Goal: Task Accomplishment & Management: Use online tool/utility

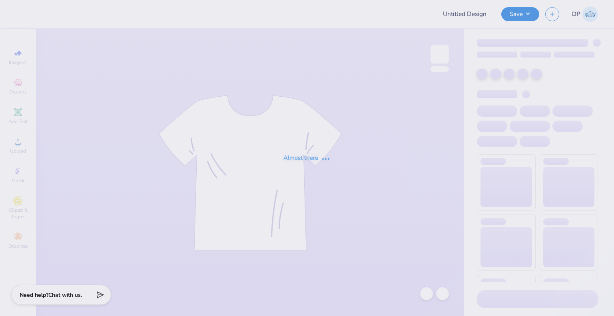
type input "Kappa Merch"
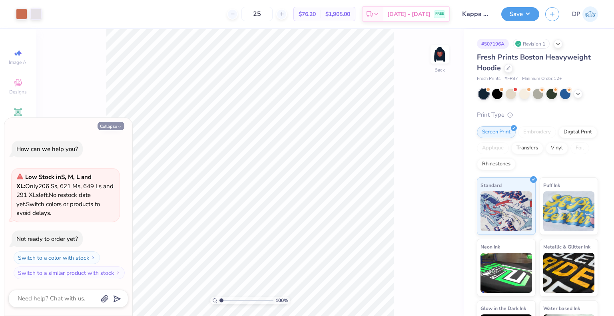
click at [120, 124] on button "Collapse" at bounding box center [110, 126] width 27 height 8
type textarea "x"
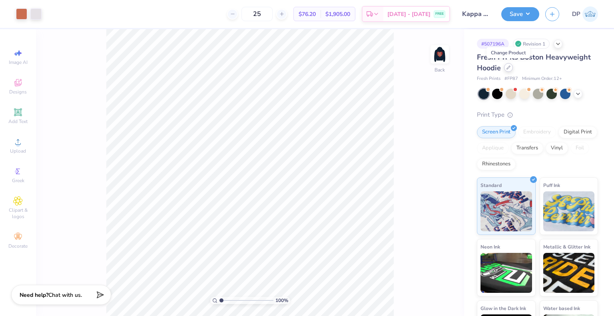
click at [507, 67] on icon at bounding box center [508, 68] width 4 height 4
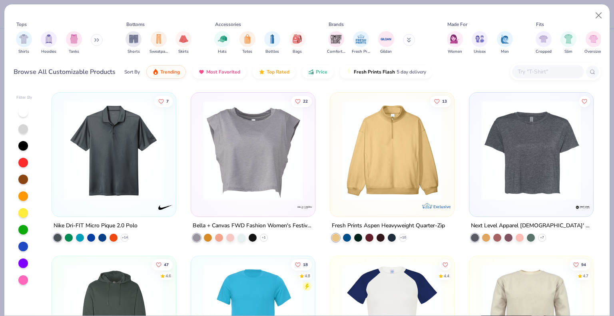
click at [45, 41] on img "filter for Hoodies" at bounding box center [48, 38] width 9 height 9
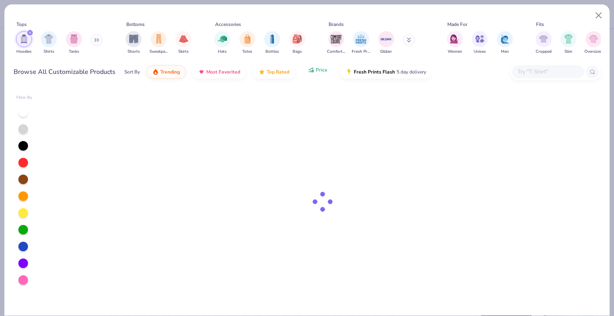
click at [304, 76] on button "Price" at bounding box center [318, 70] width 32 height 14
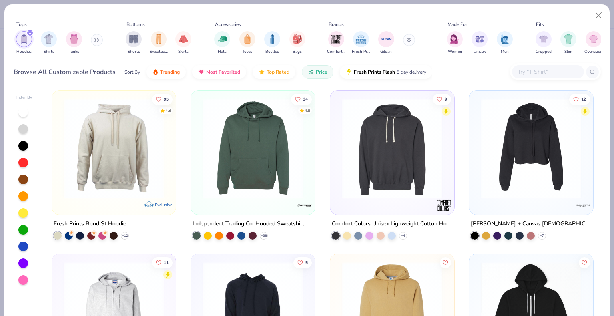
scroll to position [1798, 0]
click at [286, 172] on img at bounding box center [253, 149] width 108 height 100
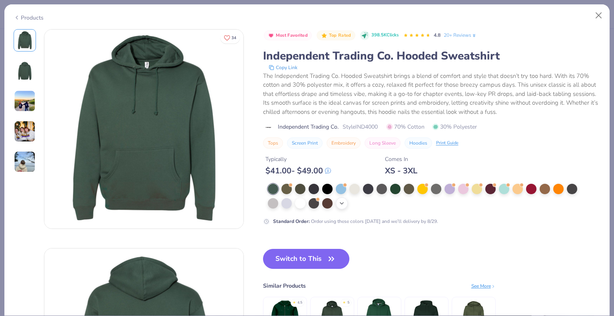
click at [341, 203] on icon at bounding box center [341, 203] width 6 height 6
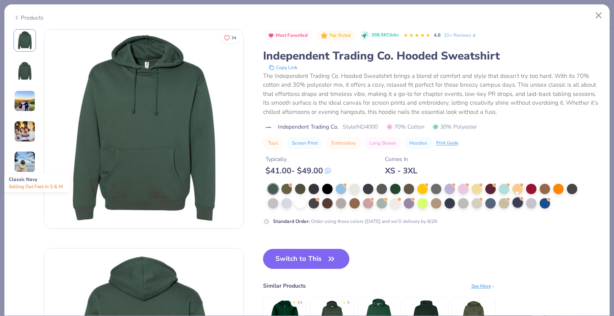
click at [517, 204] on div at bounding box center [517, 202] width 10 height 10
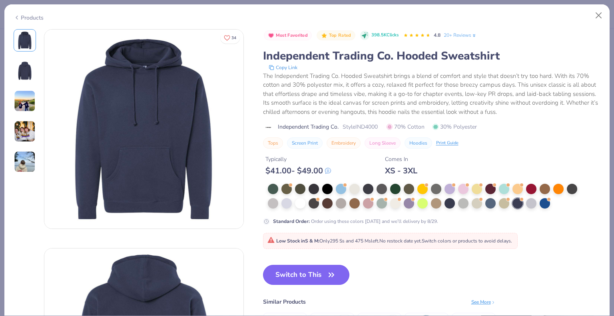
click at [326, 278] on span "button" at bounding box center [331, 274] width 11 height 11
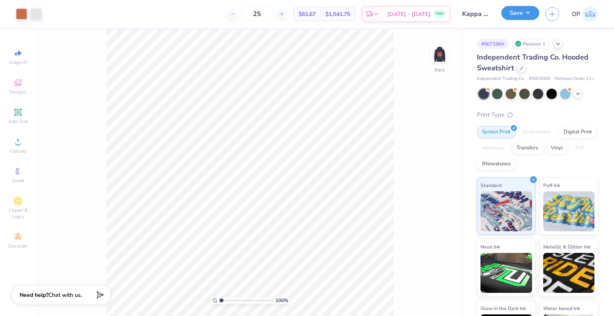
click at [515, 17] on button "Save" at bounding box center [520, 13] width 38 height 14
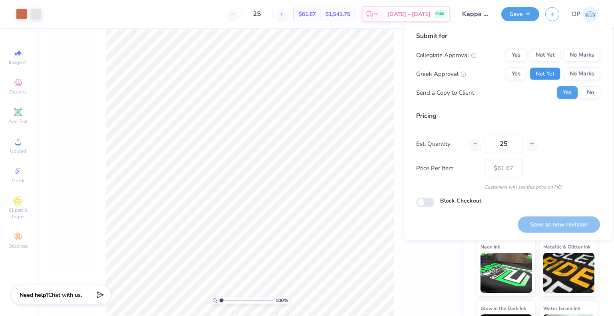
click at [548, 75] on button "Not Yet" at bounding box center [544, 74] width 31 height 13
click at [549, 52] on button "Not Yet" at bounding box center [544, 55] width 31 height 13
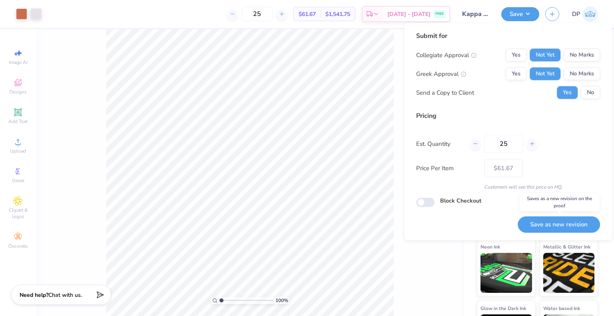
click at [564, 221] on button "Save as new revision" at bounding box center [558, 224] width 82 height 16
type input "$61.67"
